Goal: Find specific page/section: Find specific page/section

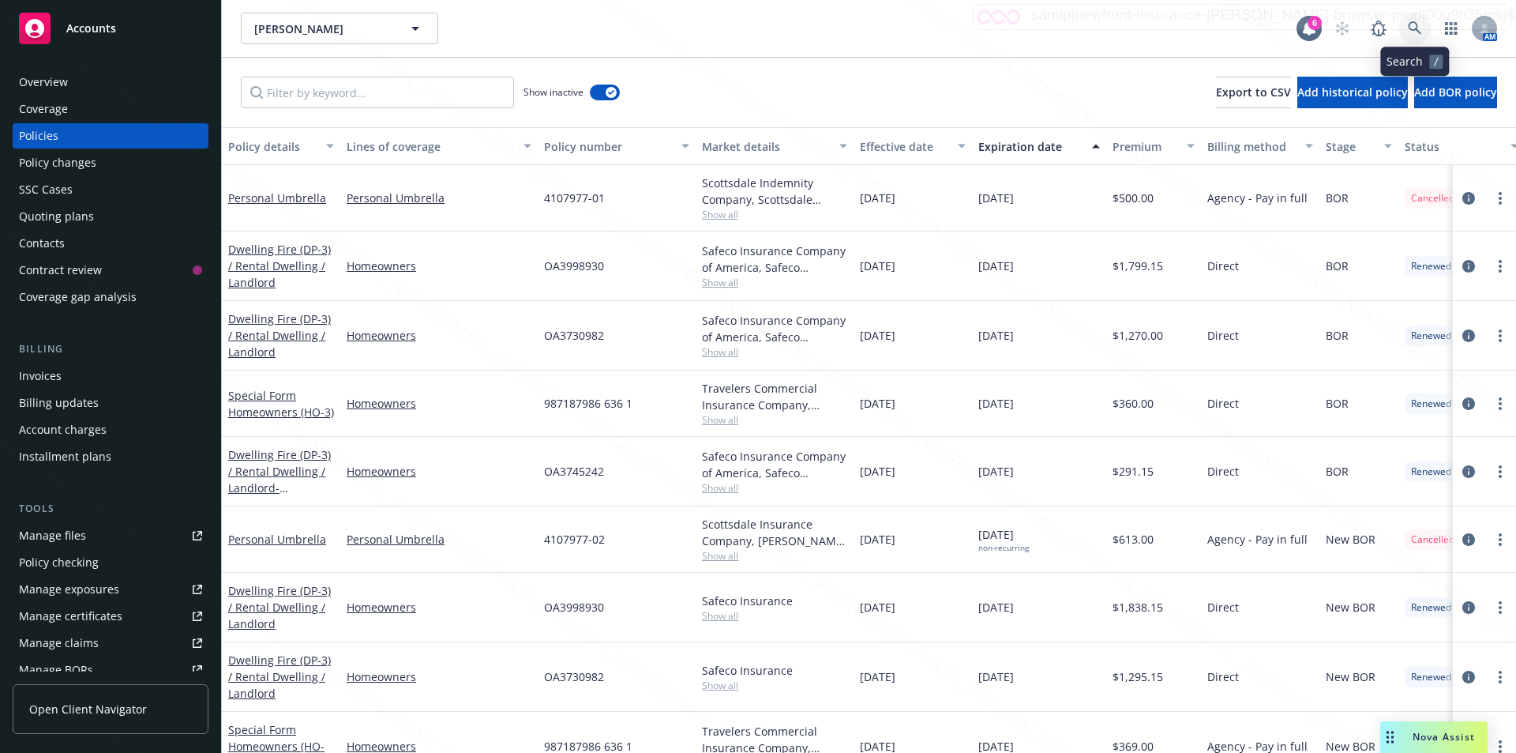
click at [1408, 22] on icon at bounding box center [1415, 28] width 14 height 14
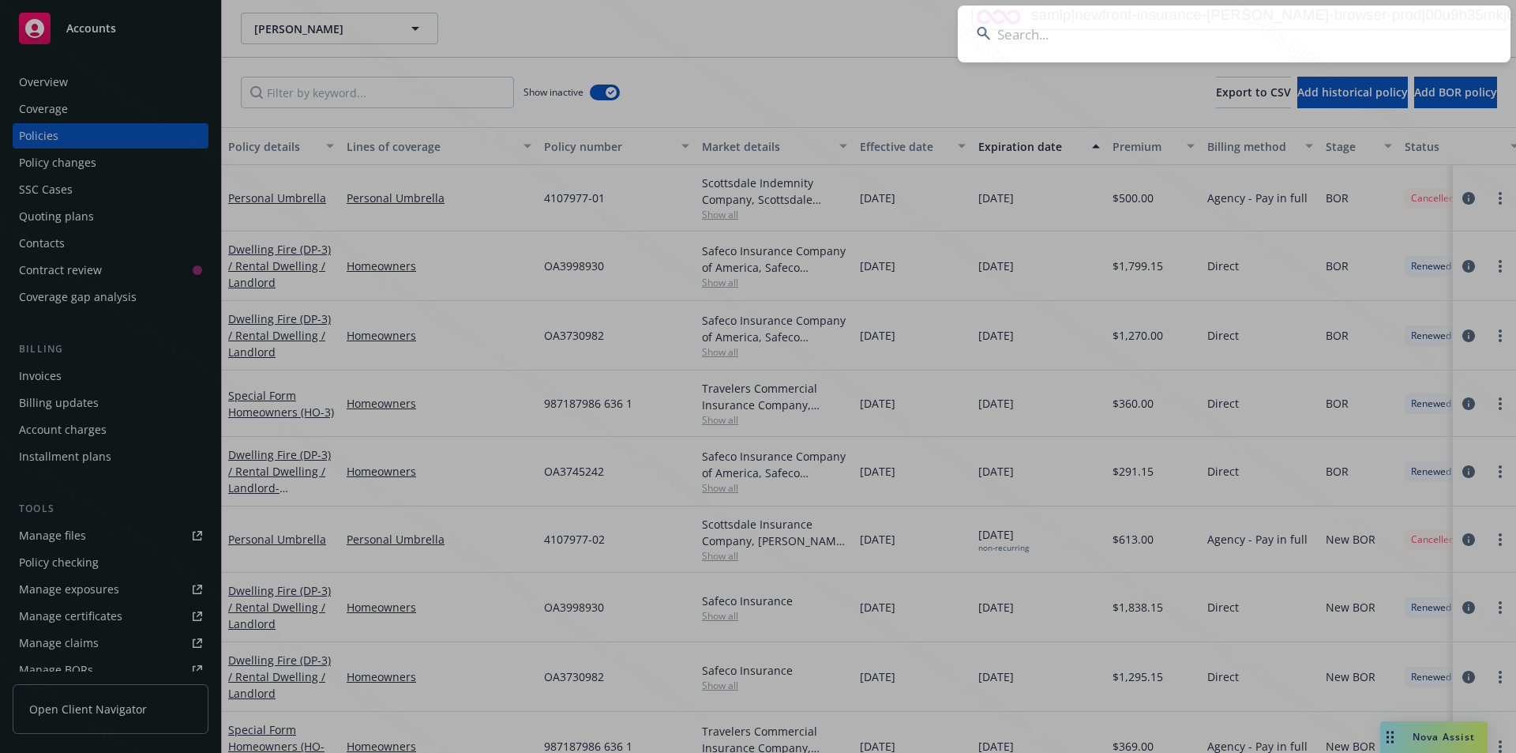
click at [1142, 33] on input at bounding box center [1234, 34] width 553 height 57
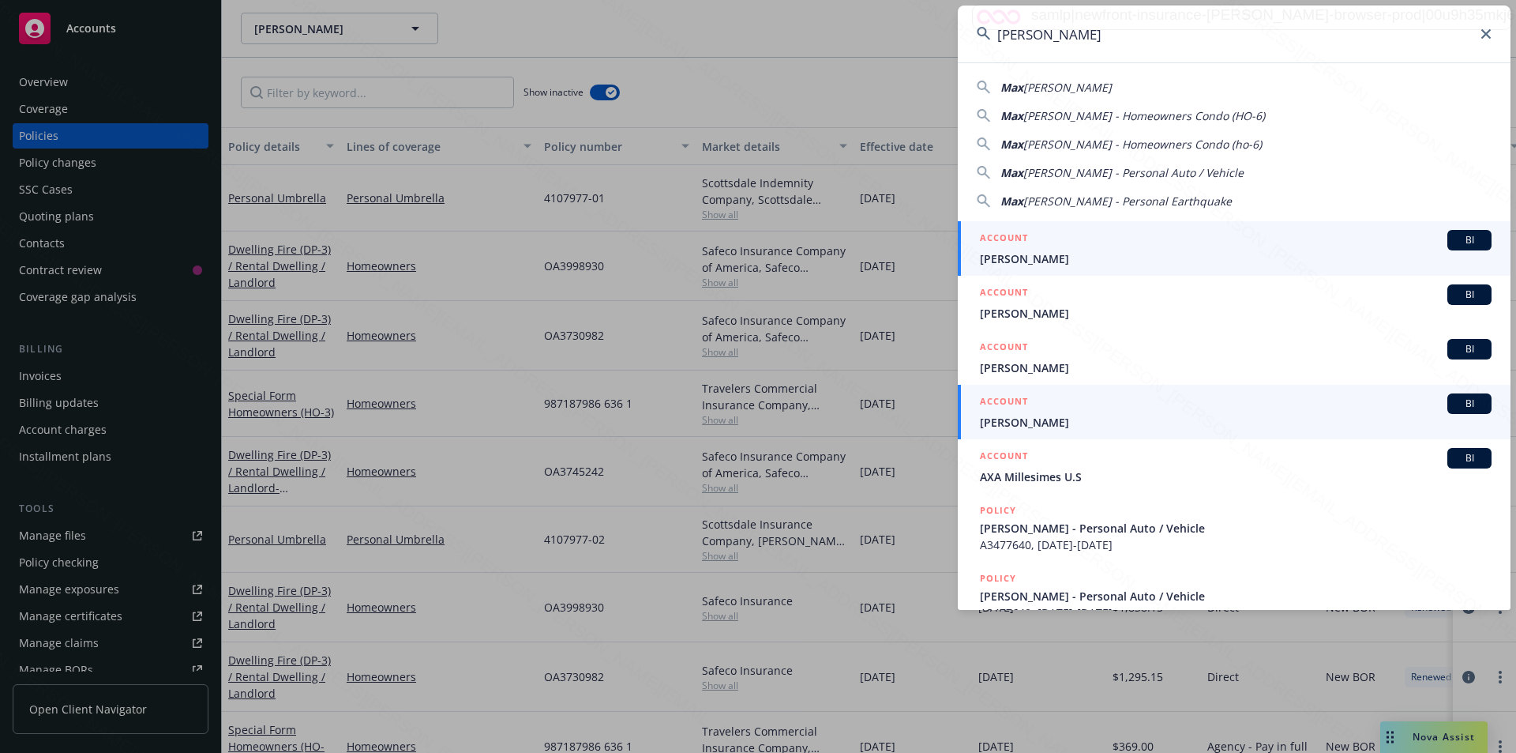
type input "[PERSON_NAME]"
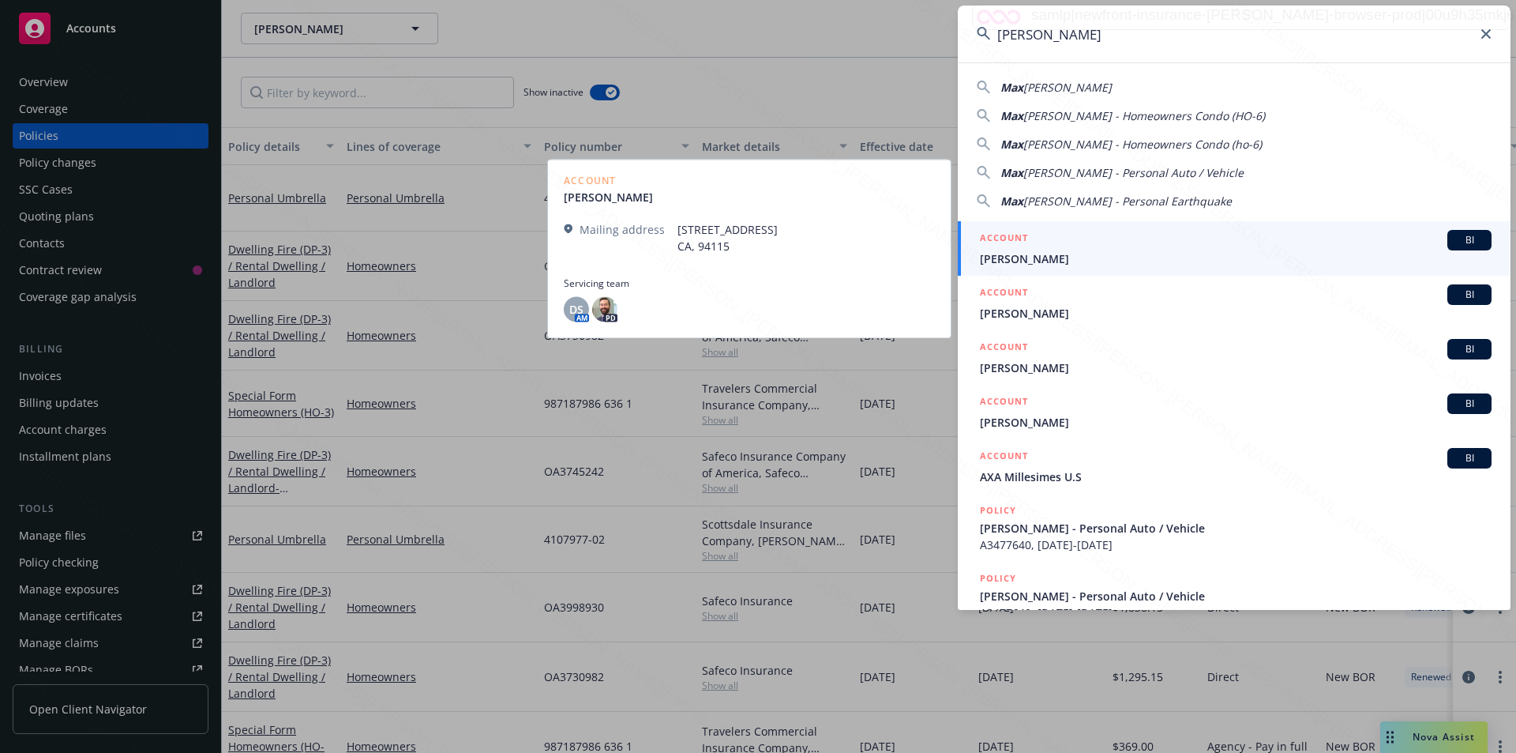
click at [1018, 254] on span "[PERSON_NAME]" at bounding box center [1236, 258] width 512 height 17
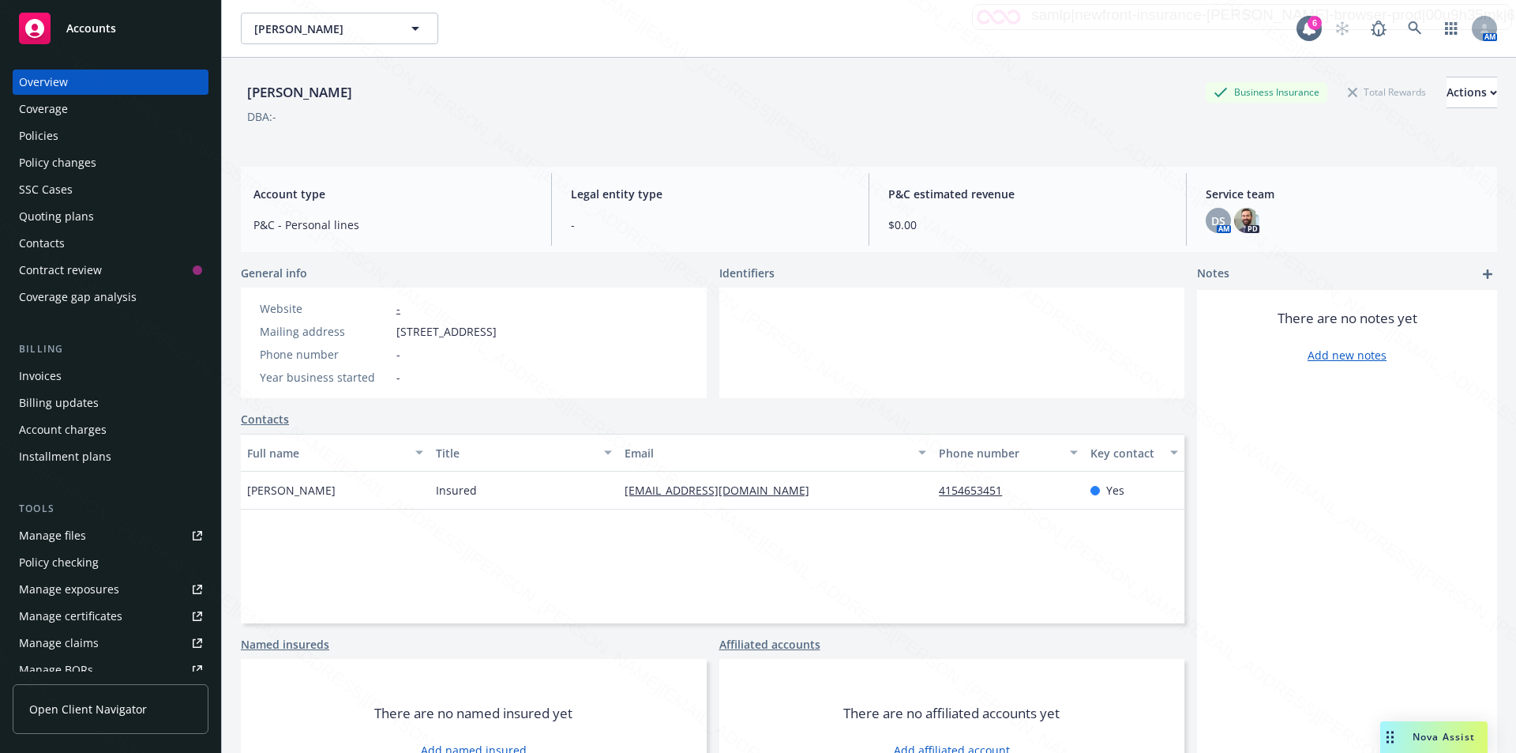
click at [23, 131] on div "Policies" at bounding box center [38, 135] width 39 height 25
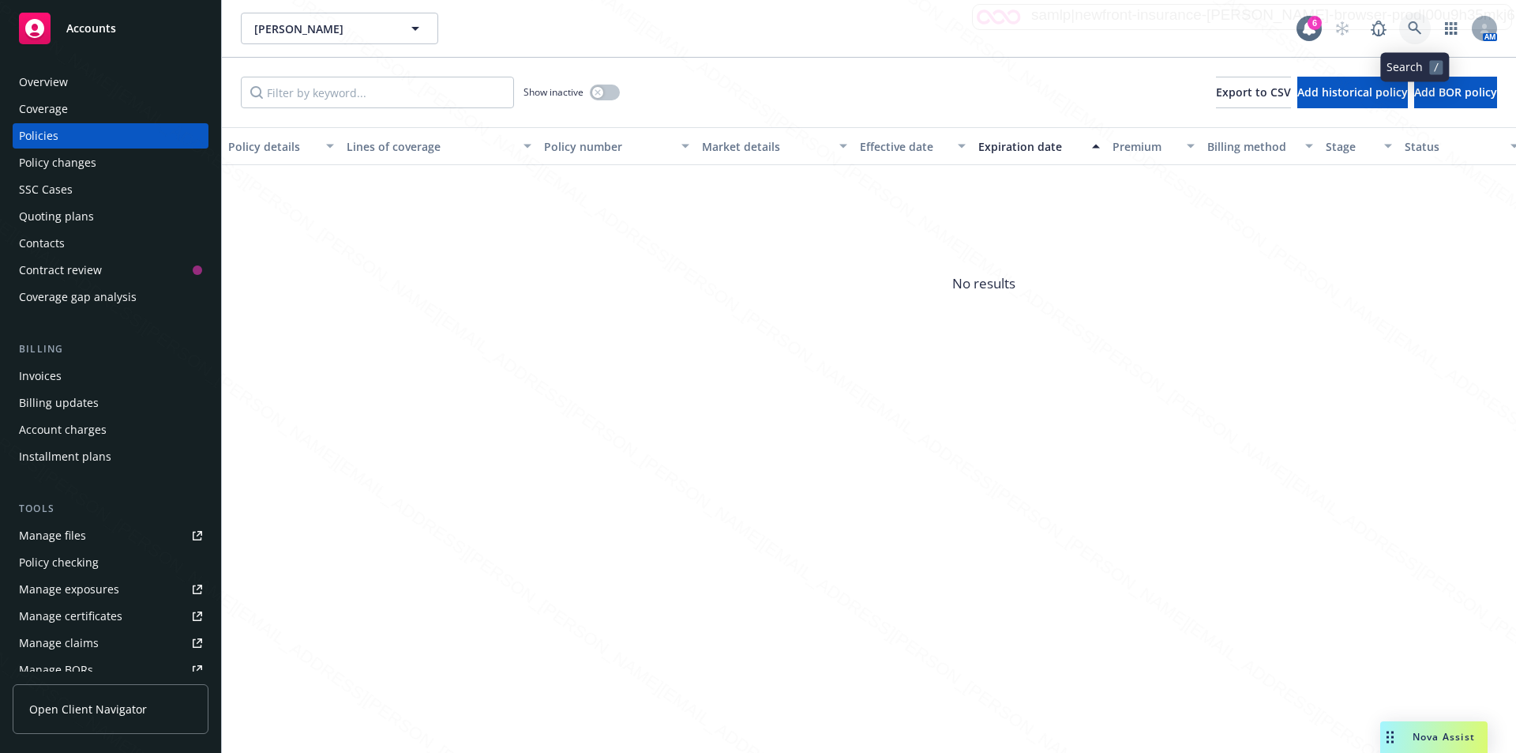
click at [1415, 31] on icon at bounding box center [1415, 28] width 14 height 14
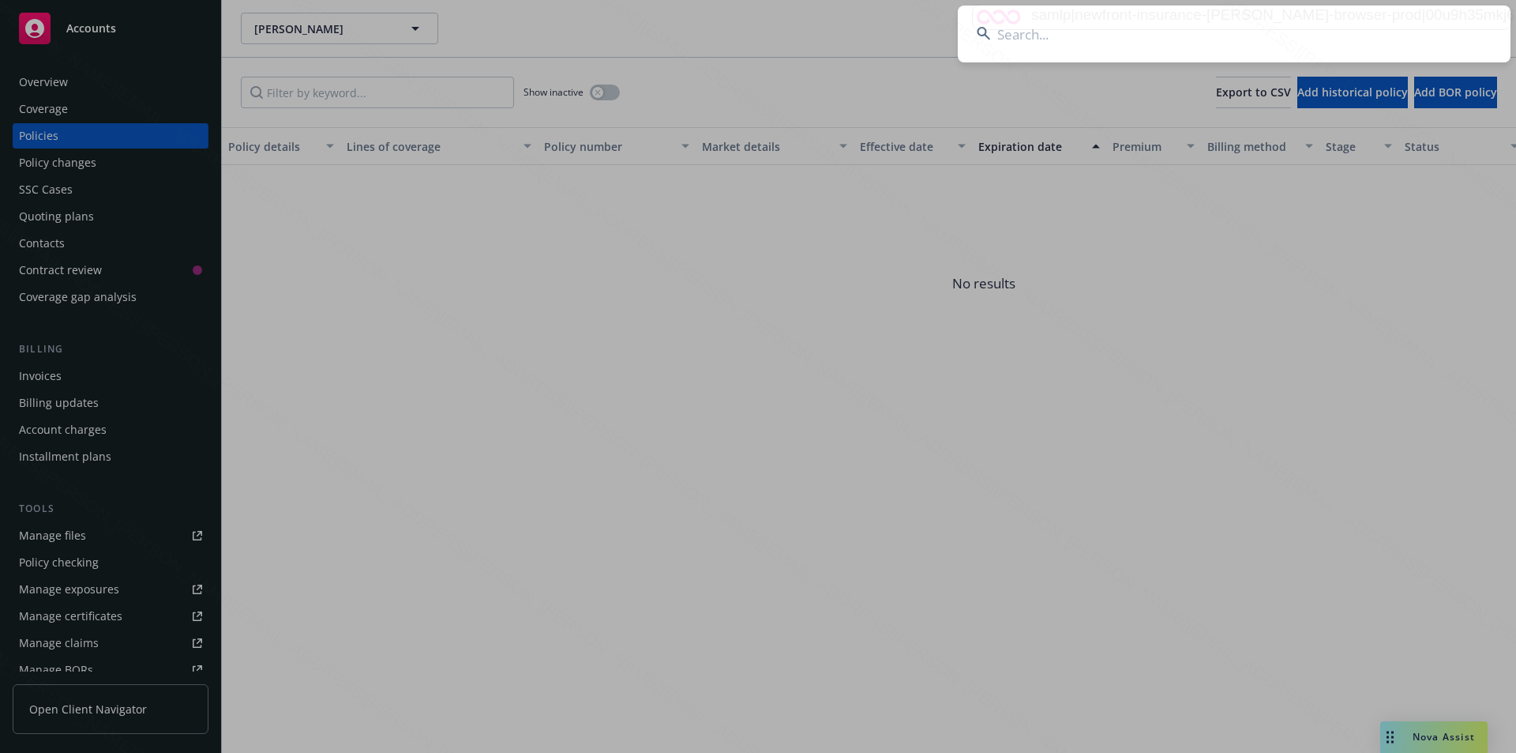
click at [1108, 30] on input at bounding box center [1234, 34] width 553 height 57
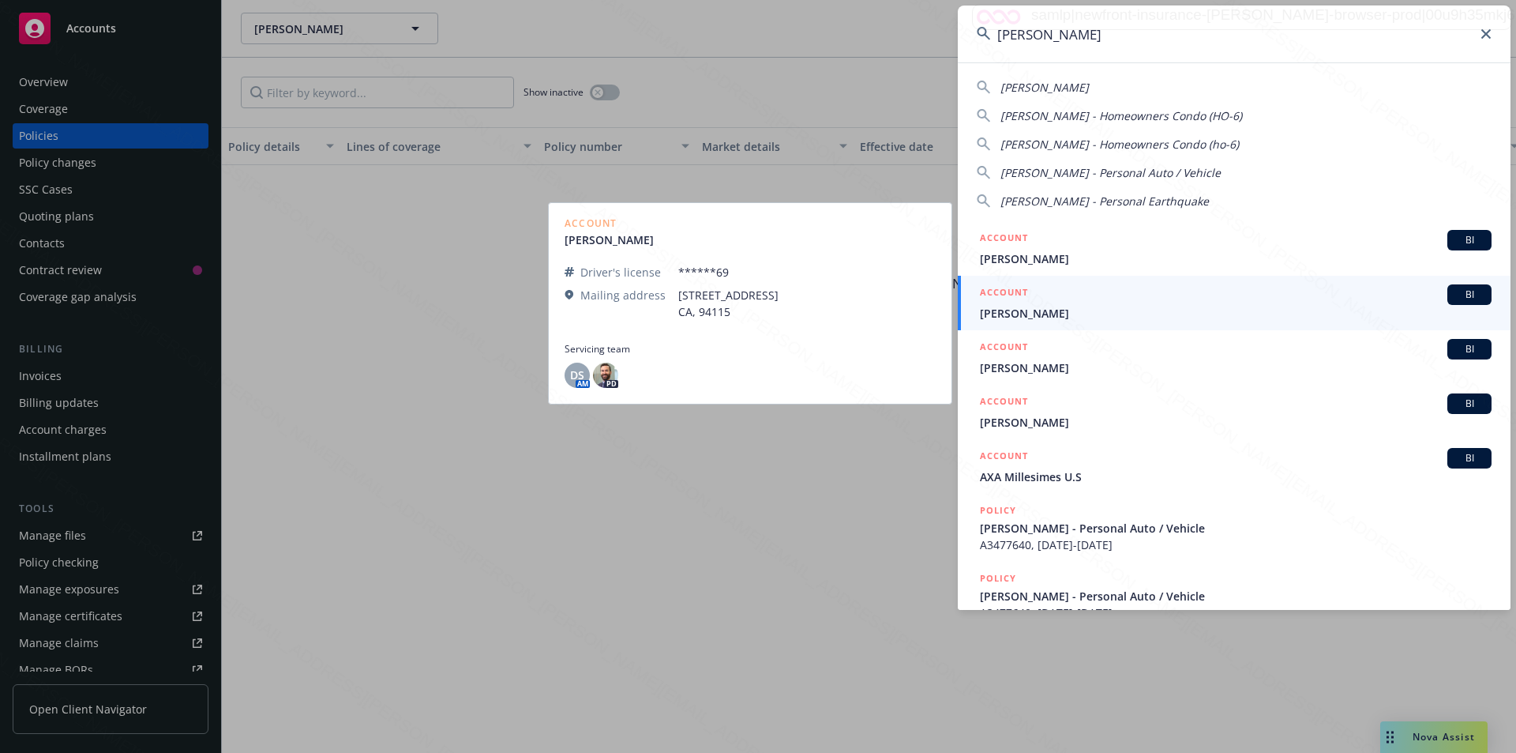
type input "[PERSON_NAME]"
click at [1010, 308] on span "[PERSON_NAME]" at bounding box center [1236, 313] width 512 height 17
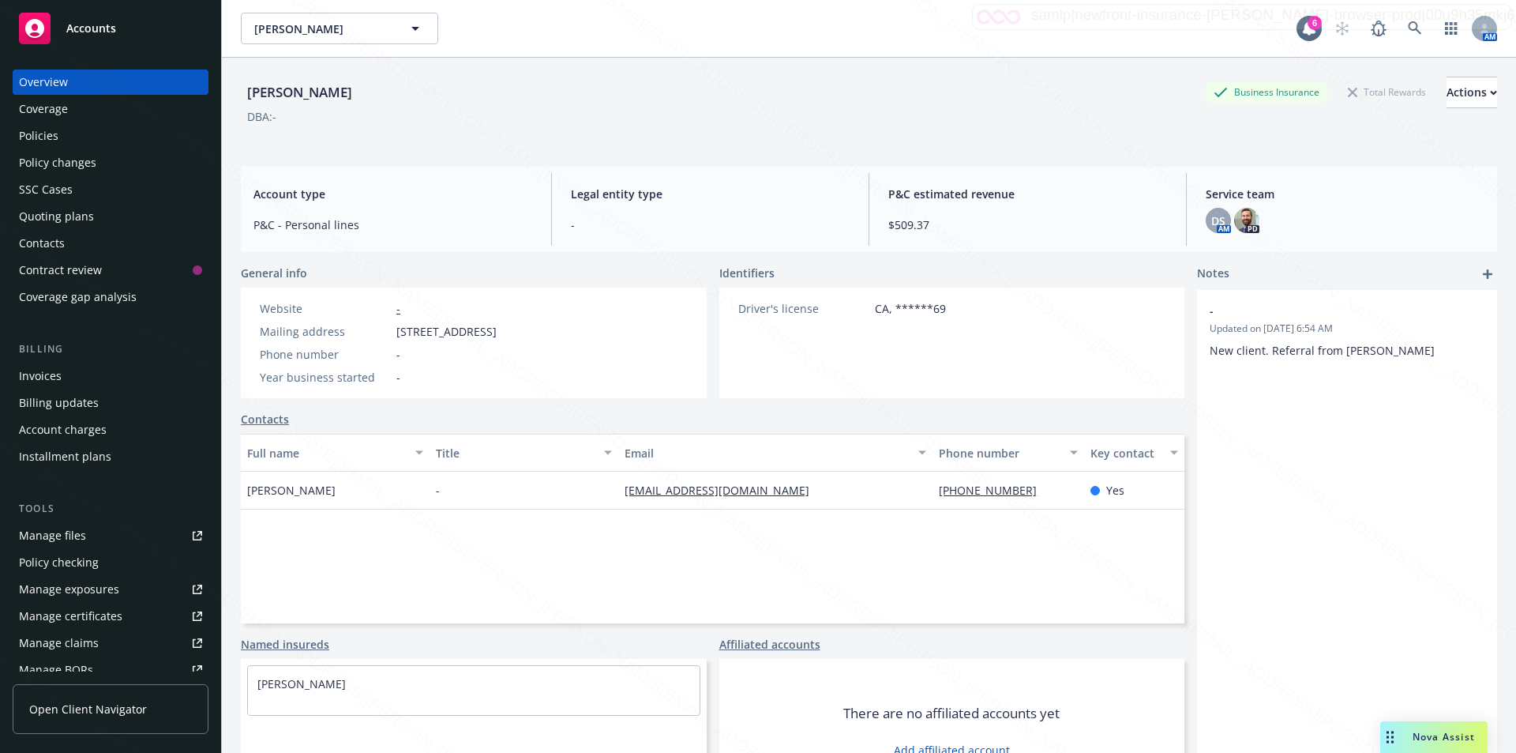
click at [54, 134] on div "Policies" at bounding box center [38, 135] width 39 height 25
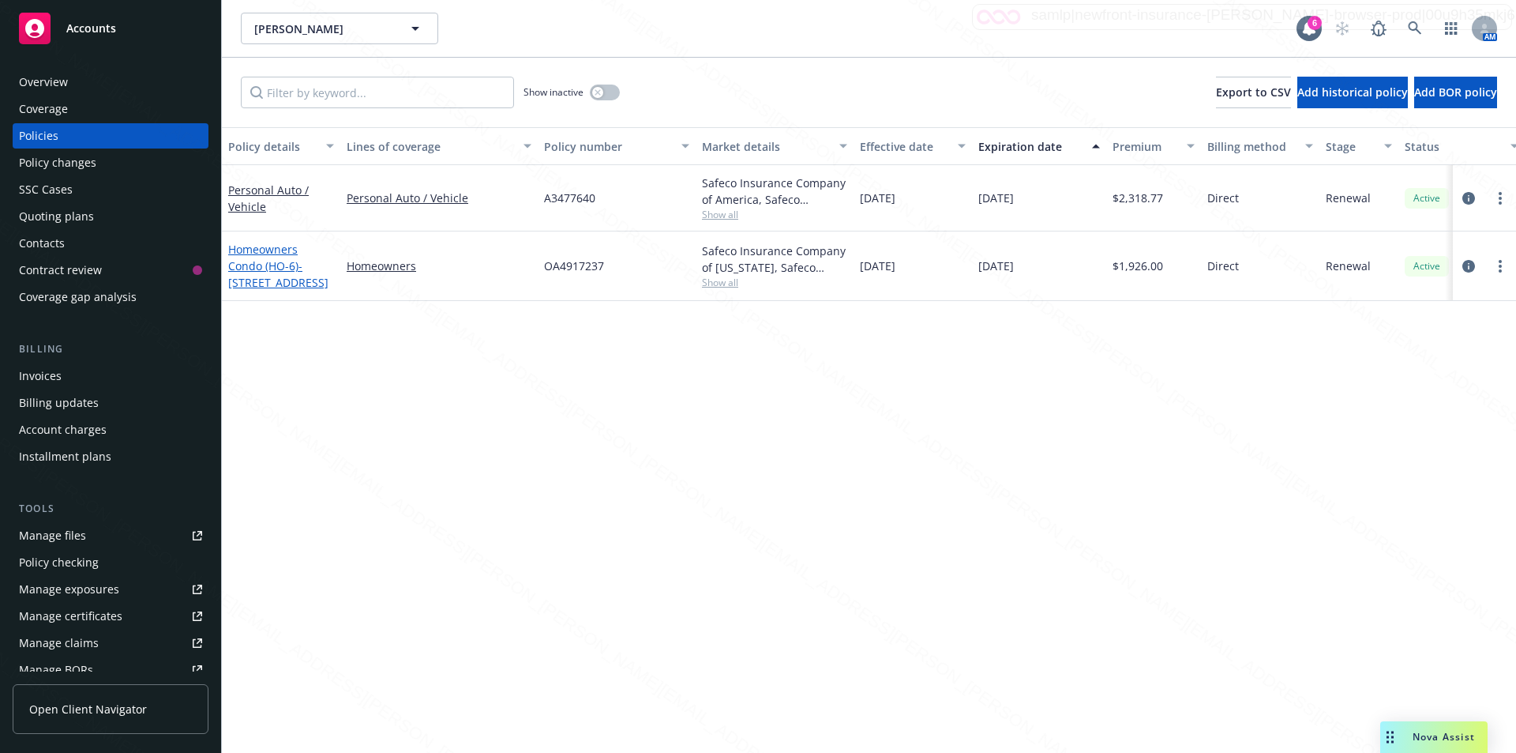
click at [269, 283] on span "- [STREET_ADDRESS]" at bounding box center [278, 274] width 100 height 32
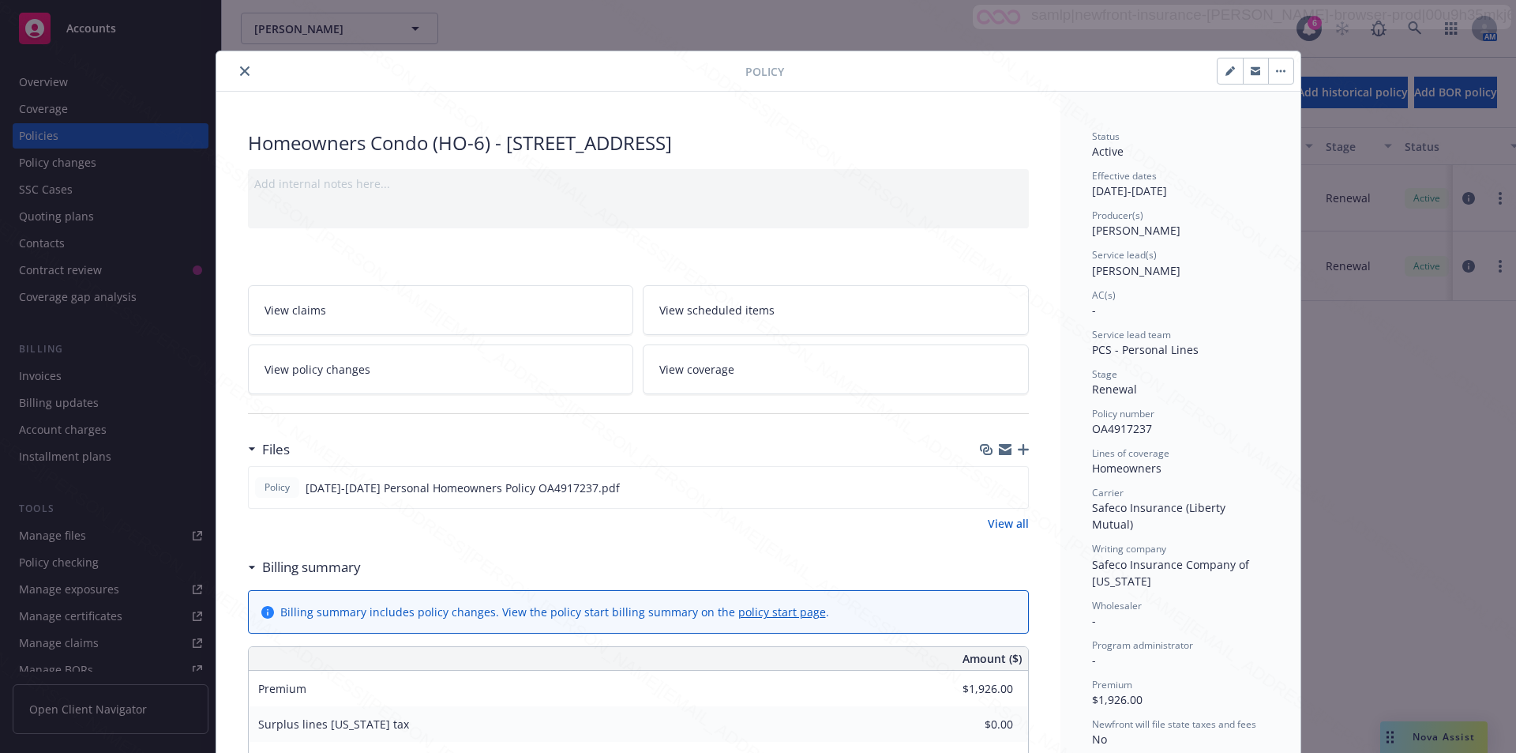
click at [240, 70] on icon "close" at bounding box center [244, 70] width 9 height 9
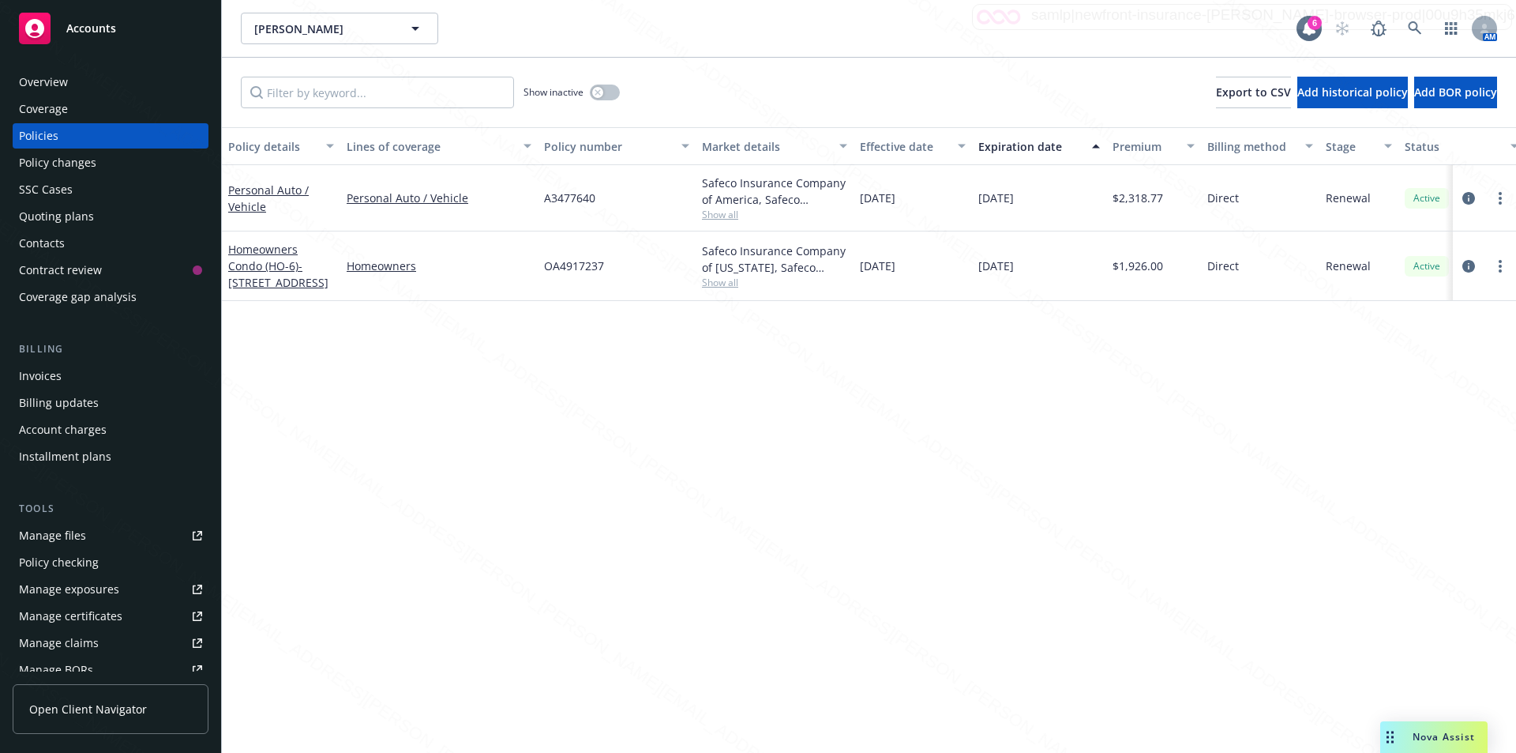
click at [62, 80] on div "Overview" at bounding box center [43, 82] width 49 height 25
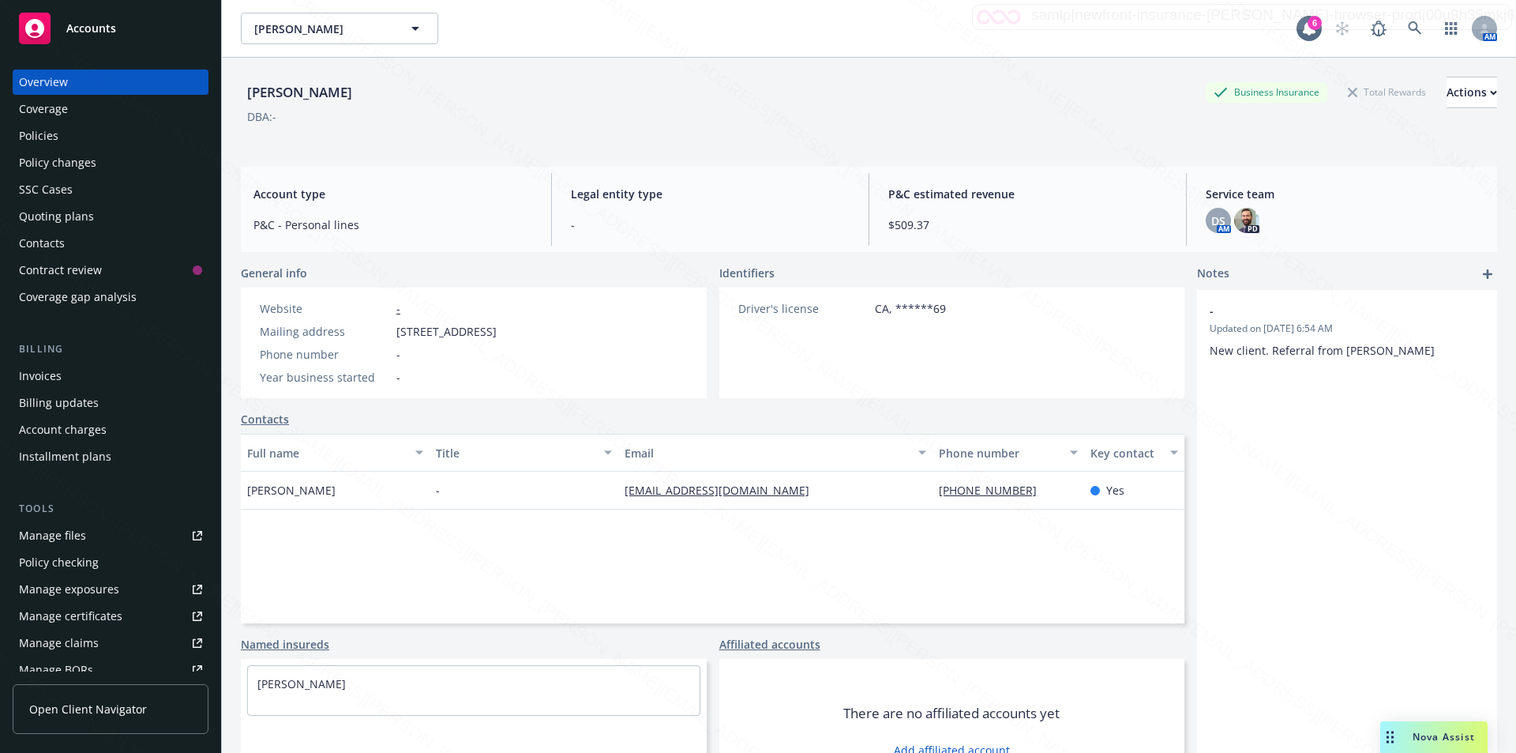
click at [53, 131] on div "Policies" at bounding box center [38, 135] width 39 height 25
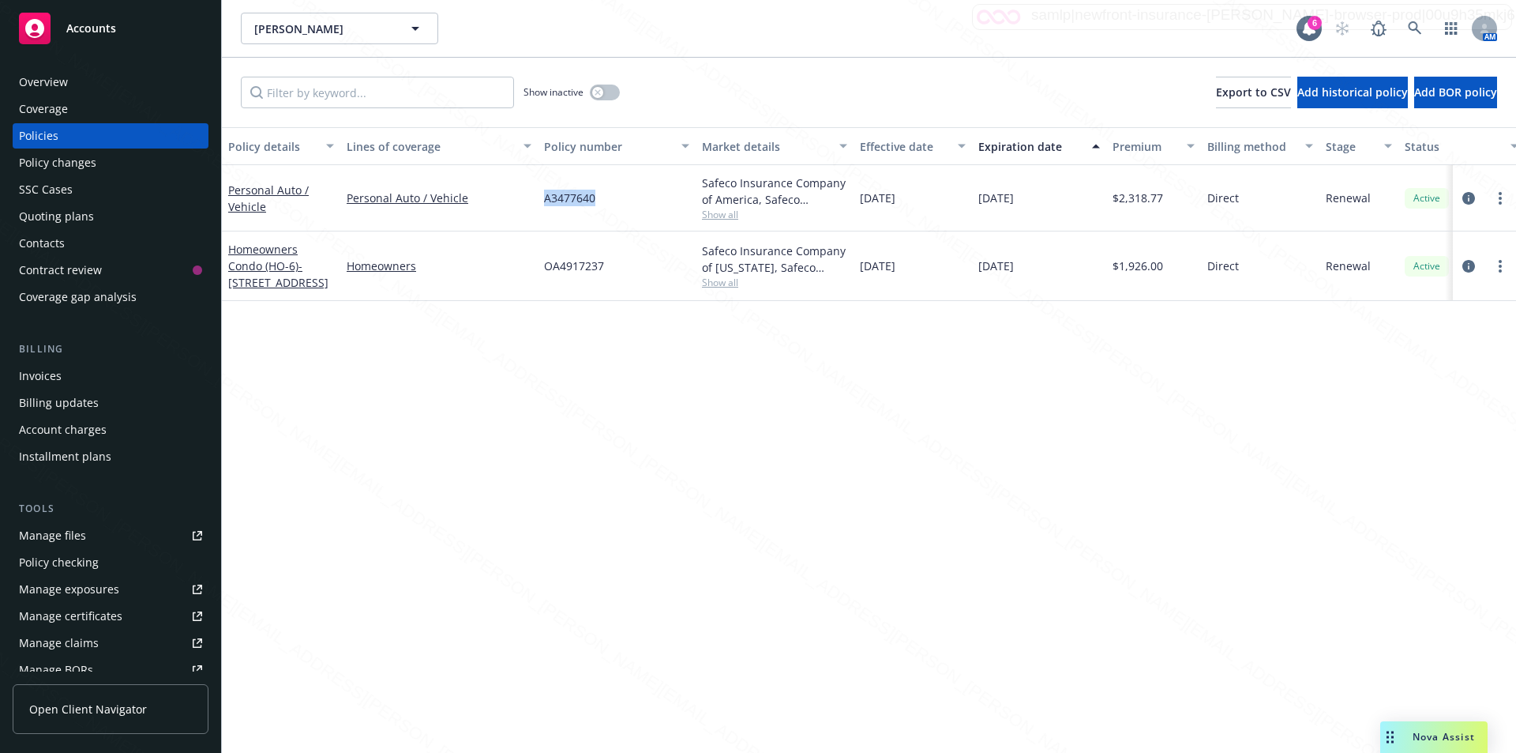
drag, startPoint x: 600, startPoint y: 201, endPoint x: 539, endPoint y: 199, distance: 60.9
click at [539, 199] on div "A3477640" at bounding box center [617, 198] width 158 height 66
copy span "A3477640"
drag, startPoint x: 610, startPoint y: 272, endPoint x: 550, endPoint y: 263, distance: 60.7
click at [547, 263] on div "OA4917237" at bounding box center [617, 266] width 158 height 70
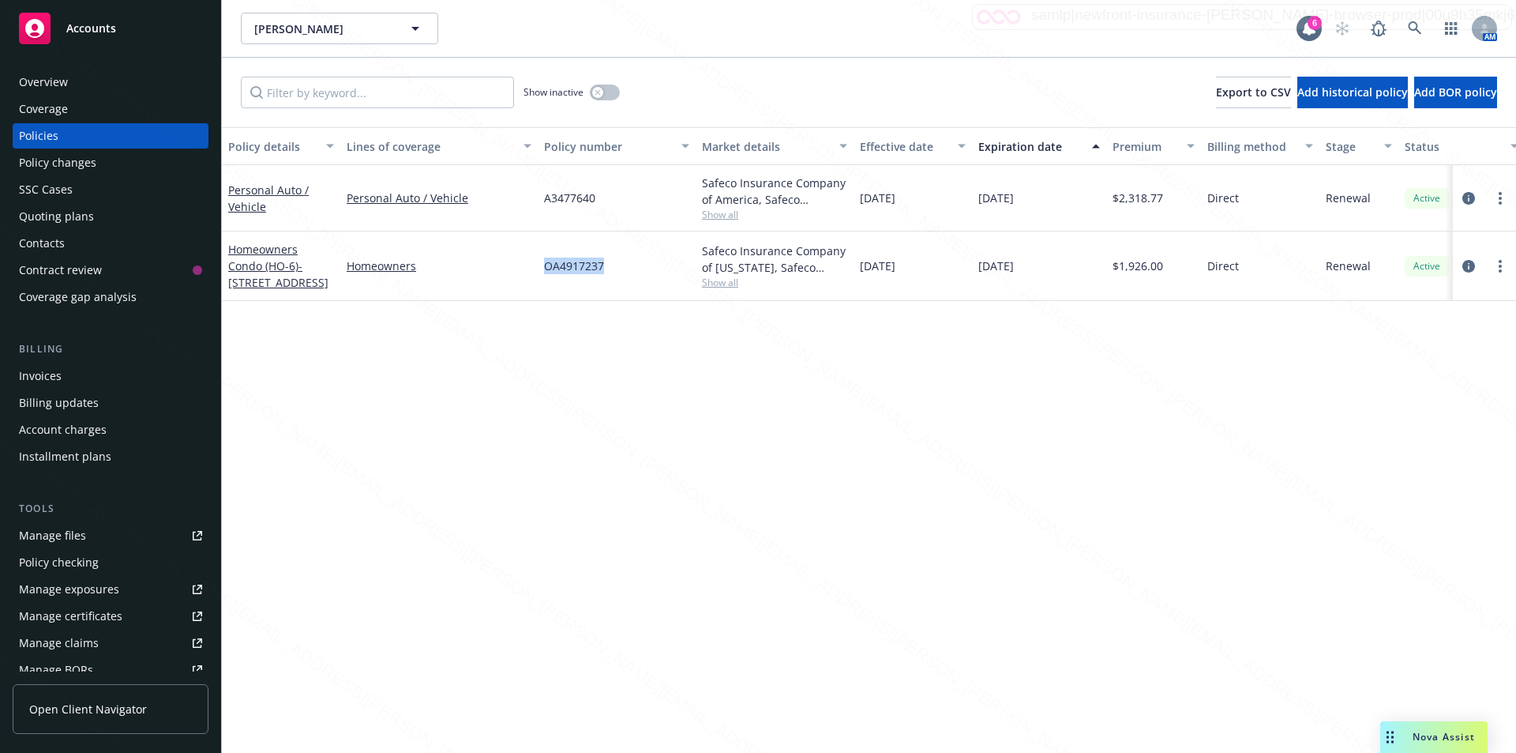
copy span "OA4917237"
drag, startPoint x: 614, startPoint y: 262, endPoint x: 525, endPoint y: 263, distance: 89.3
click at [525, 263] on div "Homeowners Condo (HO-6) - [STREET_ADDRESS] Homeowners OA4917237 Safeco Insuranc…" at bounding box center [984, 266] width 1524 height 70
copy div "OA4917237"
click at [1418, 25] on icon at bounding box center [1415, 28] width 14 height 14
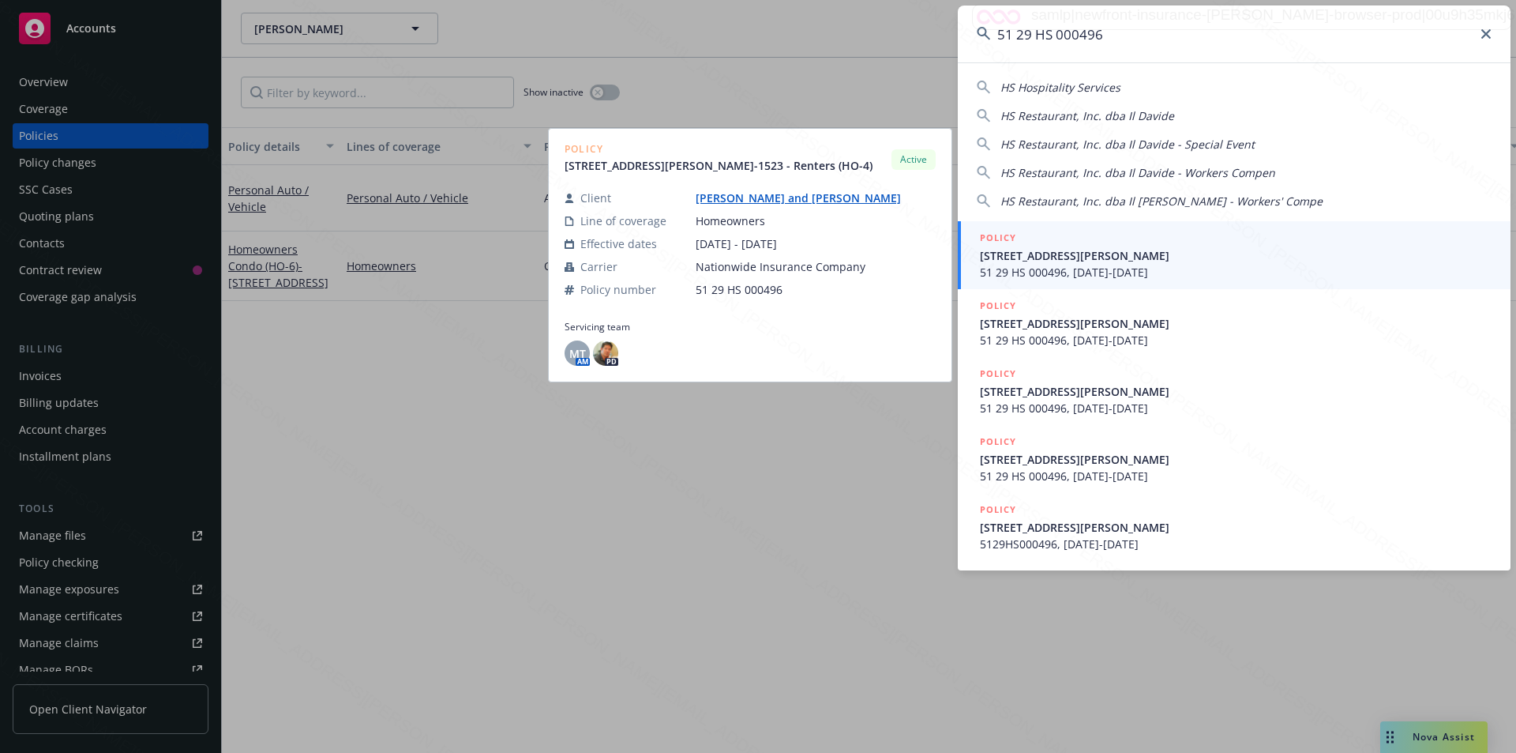
type input "51 29 HS 000496"
click at [1122, 265] on span "51 29 HS 000496, [DATE]-[DATE]" at bounding box center [1236, 272] width 512 height 17
